Goal: Task Accomplishment & Management: Manage account settings

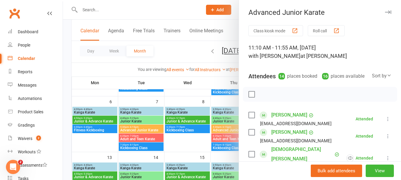
scroll to position [50, 0]
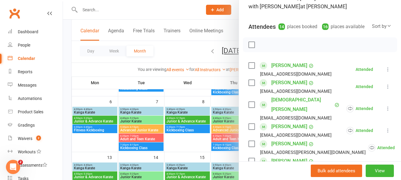
click at [107, 7] on div at bounding box center [232, 90] width 338 height 180
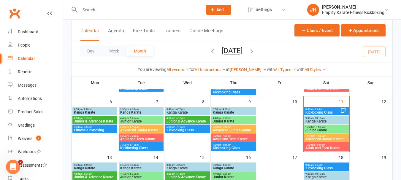
click at [94, 10] on input "text" at bounding box center [138, 10] width 120 height 8
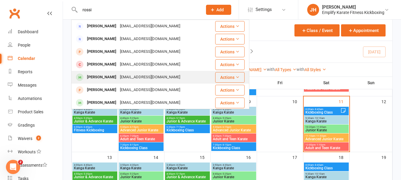
type input "rossi"
click at [135, 79] on div "[EMAIL_ADDRESS][DOMAIN_NAME]" at bounding box center [150, 77] width 64 height 9
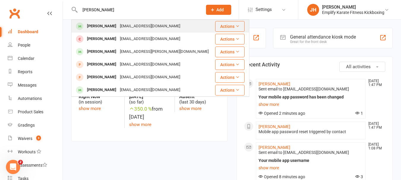
type input "reuben"
click at [110, 24] on div "Reuben Rivers" at bounding box center [101, 26] width 33 height 9
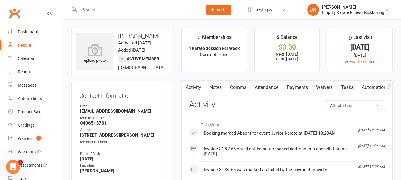
click at [295, 88] on link "Payments" at bounding box center [297, 88] width 29 height 14
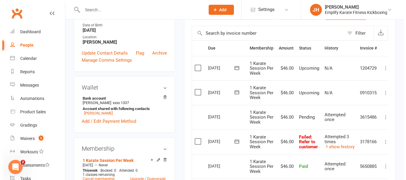
scroll to position [119, 0]
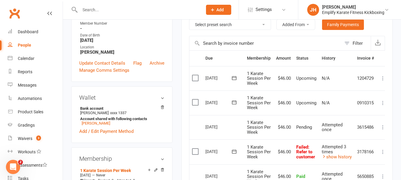
click at [326, 129] on span "Attempted once" at bounding box center [332, 127] width 21 height 10
click at [350, 126] on div "Attempted once" at bounding box center [337, 128] width 30 height 10
click at [383, 127] on icon at bounding box center [383, 127] width 6 height 6
click at [348, 136] on link "More Info" at bounding box center [357, 139] width 59 height 12
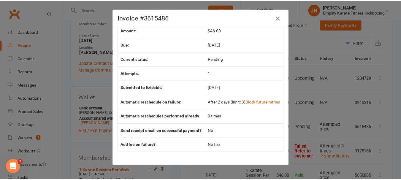
scroll to position [0, 0]
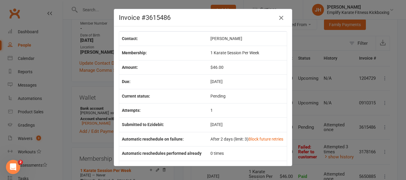
click at [280, 18] on icon "button" at bounding box center [280, 17] width 7 height 7
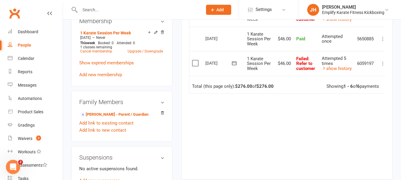
scroll to position [267, 0]
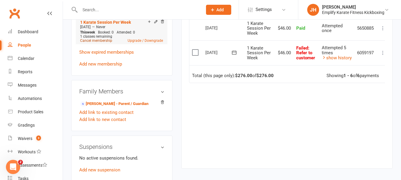
click at [98, 43] on link "Cancel membership" at bounding box center [96, 41] width 32 height 4
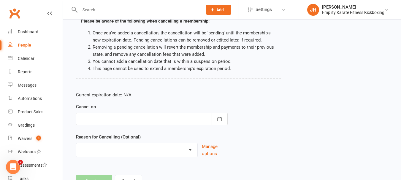
scroll to position [76, 0]
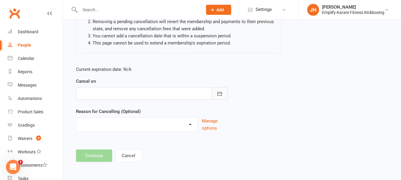
click at [222, 90] on button "button" at bounding box center [220, 93] width 16 height 12
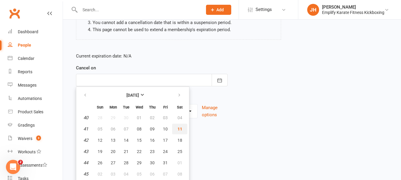
click at [179, 130] on span "11" at bounding box center [180, 129] width 5 height 5
type input "11 Oct 2025"
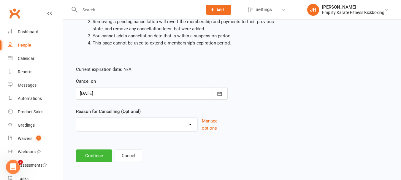
scroll to position [76, 0]
click at [192, 127] on select "Break and return downgrade Holiday Injury Life issues Lost interest Money Movin…" at bounding box center [136, 124] width 121 height 12
select select "6"
click at [76, 118] on select "Break and return downgrade Holiday Injury Life issues Lost interest Money Movin…" at bounding box center [136, 124] width 121 height 12
click at [91, 155] on button "Continue" at bounding box center [94, 156] width 36 height 12
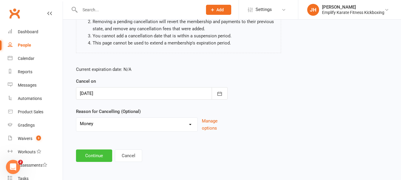
scroll to position [0, 0]
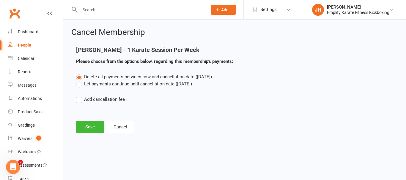
click at [79, 86] on label "Let payments continue until cancellation date (Oct 11, 2025)" at bounding box center [134, 83] width 116 height 7
click at [79, 80] on input "Let payments continue until cancellation date (Oct 11, 2025)" at bounding box center [78, 80] width 4 height 0
click at [95, 127] on button "Save" at bounding box center [90, 127] width 28 height 12
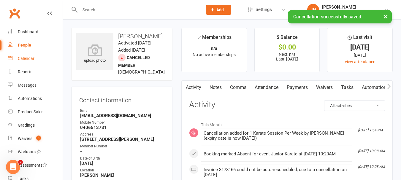
click at [27, 53] on link "Calendar" at bounding box center [35, 58] width 55 height 13
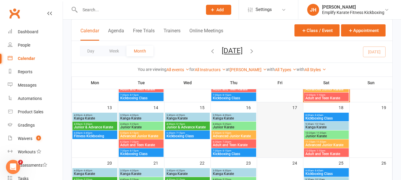
scroll to position [149, 0]
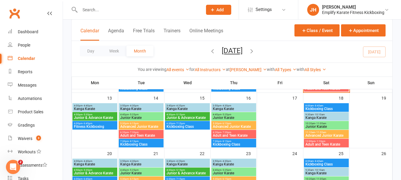
click at [318, 124] on span "- 11:05am" at bounding box center [320, 123] width 11 height 3
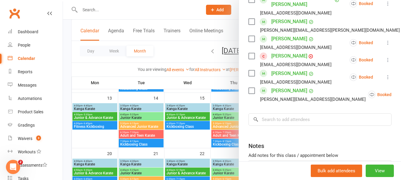
scroll to position [327, 0]
click at [385, 57] on icon at bounding box center [388, 60] width 6 height 6
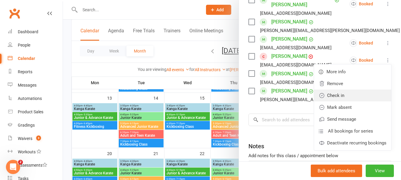
click at [330, 93] on link "Check in" at bounding box center [352, 96] width 77 height 12
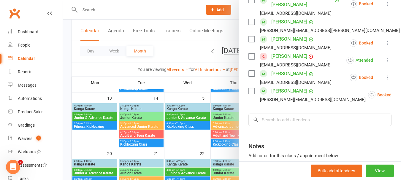
click at [385, 58] on icon at bounding box center [388, 60] width 6 height 6
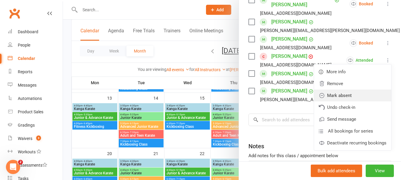
click at [338, 91] on link "Mark absent" at bounding box center [352, 96] width 77 height 12
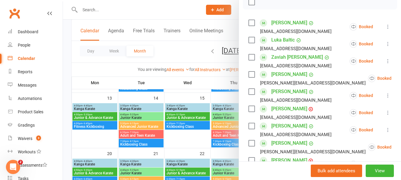
scroll to position [89, 0]
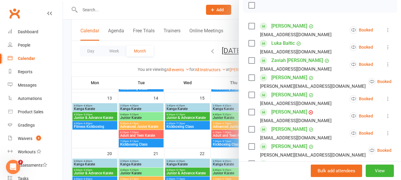
click at [251, 8] on label at bounding box center [252, 5] width 6 height 6
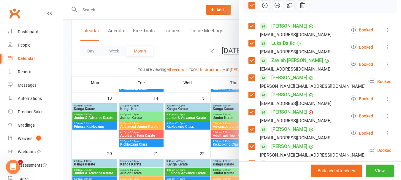
click at [274, 9] on icon "button" at bounding box center [277, 5] width 7 height 7
click at [251, 8] on label at bounding box center [252, 5] width 6 height 6
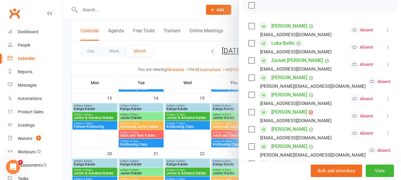
click at [188, 36] on div at bounding box center [232, 90] width 338 height 180
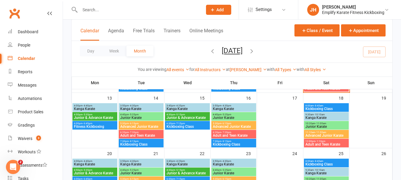
click at [100, 14] on input "text" at bounding box center [138, 10] width 120 height 8
click at [35, 34] on link "Dashboard" at bounding box center [35, 31] width 55 height 13
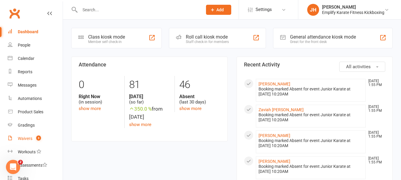
click at [28, 134] on link "Waivers 3" at bounding box center [35, 138] width 55 height 13
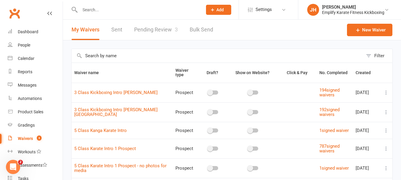
click at [144, 33] on link "Pending Review 3" at bounding box center [156, 30] width 44 height 20
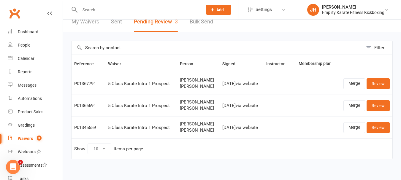
scroll to position [12, 0]
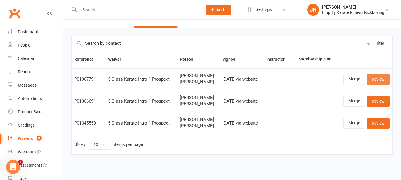
click at [376, 76] on link "Review" at bounding box center [378, 79] width 23 height 11
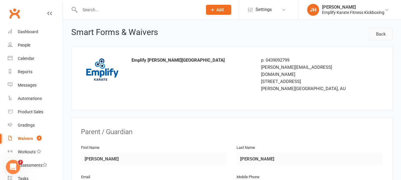
click at [374, 32] on link "Back" at bounding box center [381, 34] width 23 height 12
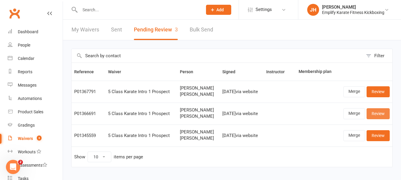
click at [381, 113] on link "Review" at bounding box center [378, 113] width 23 height 11
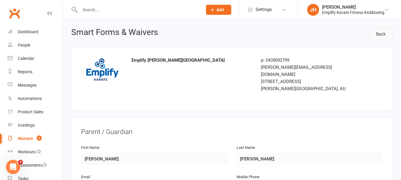
click at [378, 33] on link "Back" at bounding box center [381, 34] width 23 height 12
